Goal: Task Accomplishment & Management: Use online tool/utility

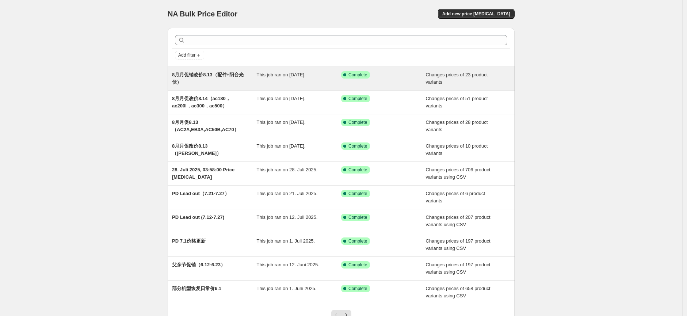
click at [223, 76] on span "8月月促销改价8.13（配件+阳台光伏）" at bounding box center [208, 78] width 72 height 13
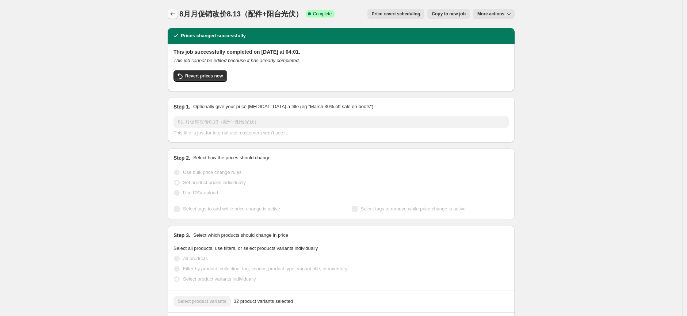
click at [176, 13] on icon "Price change jobs" at bounding box center [172, 13] width 7 height 7
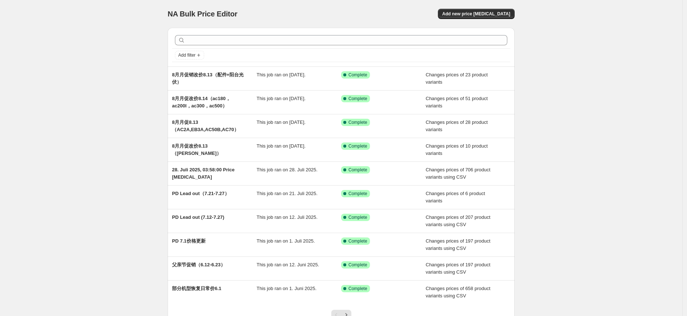
click at [567, 85] on div "NA Bulk Price Editor. This page is ready NA Bulk Price Editor Add new price cha…" at bounding box center [341, 188] width 682 height 376
